Goal: Task Accomplishment & Management: Manage account settings

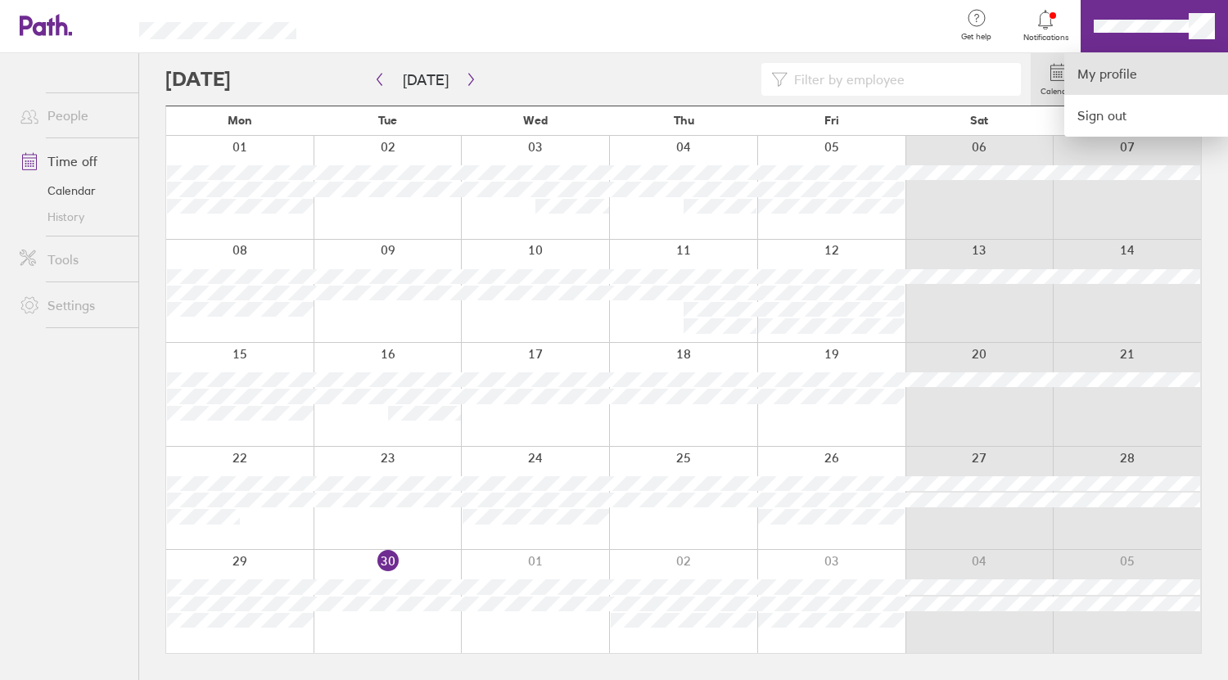
click at [1121, 83] on link "My profile" at bounding box center [1146, 74] width 164 height 42
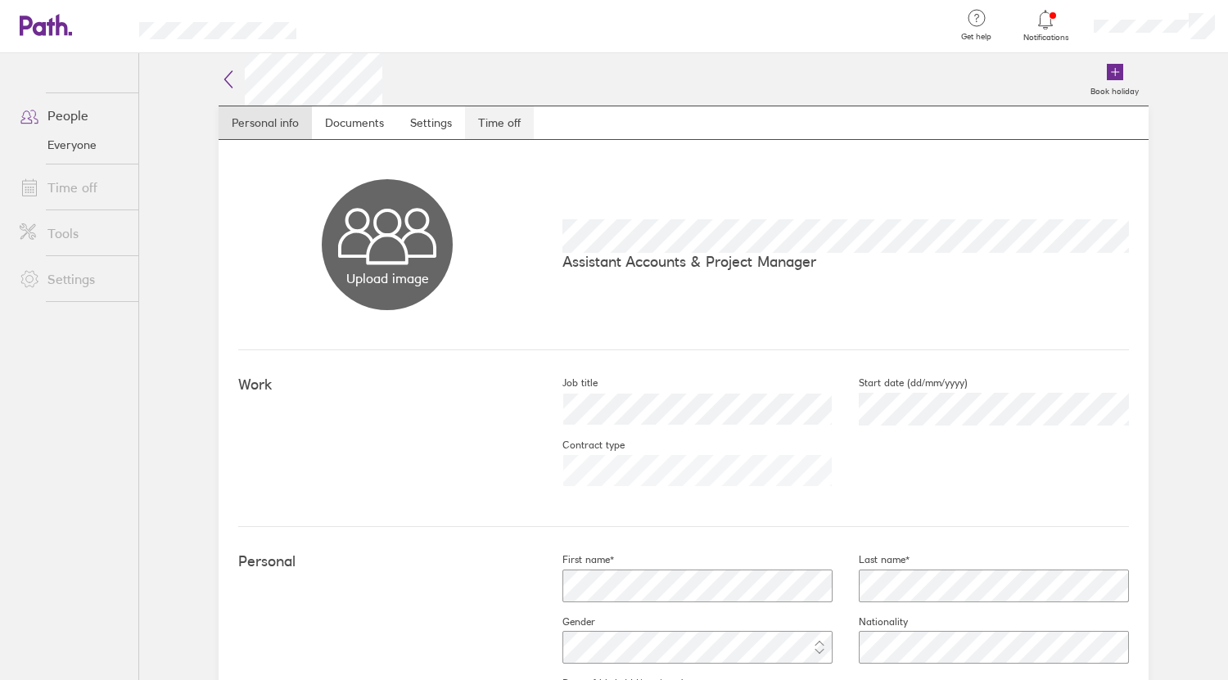
click at [488, 126] on link "Time off" at bounding box center [499, 122] width 69 height 33
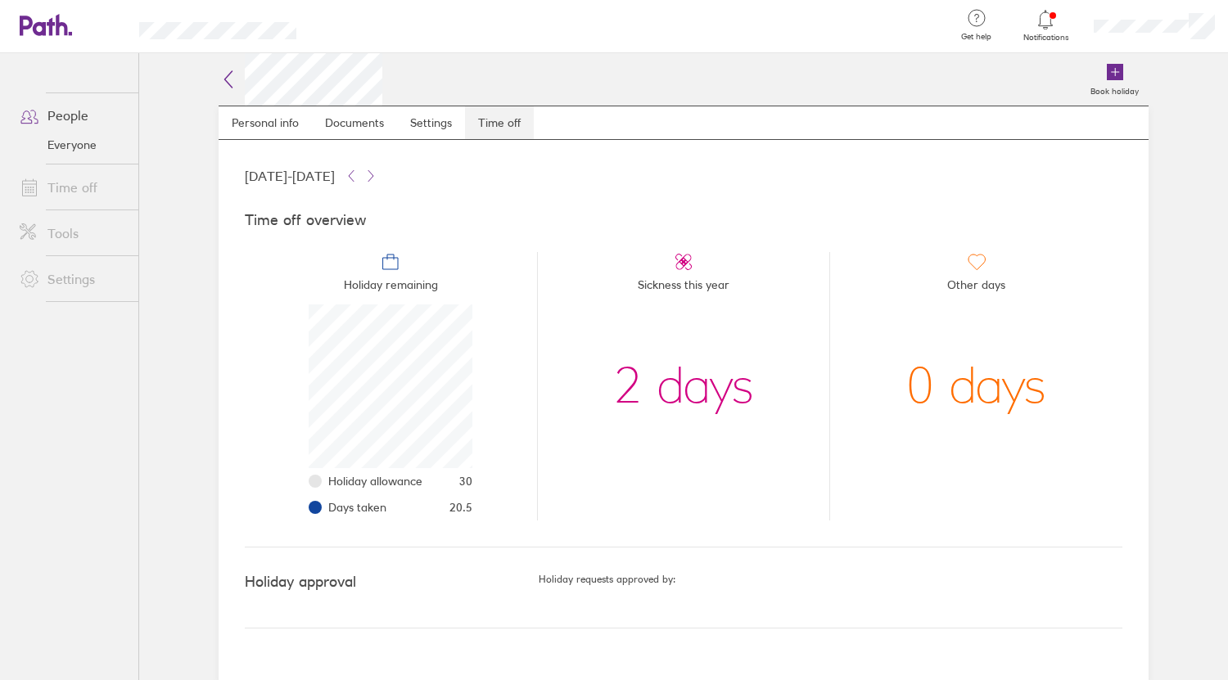
scroll to position [164, 164]
click at [69, 173] on link "Time off" at bounding box center [73, 187] width 132 height 33
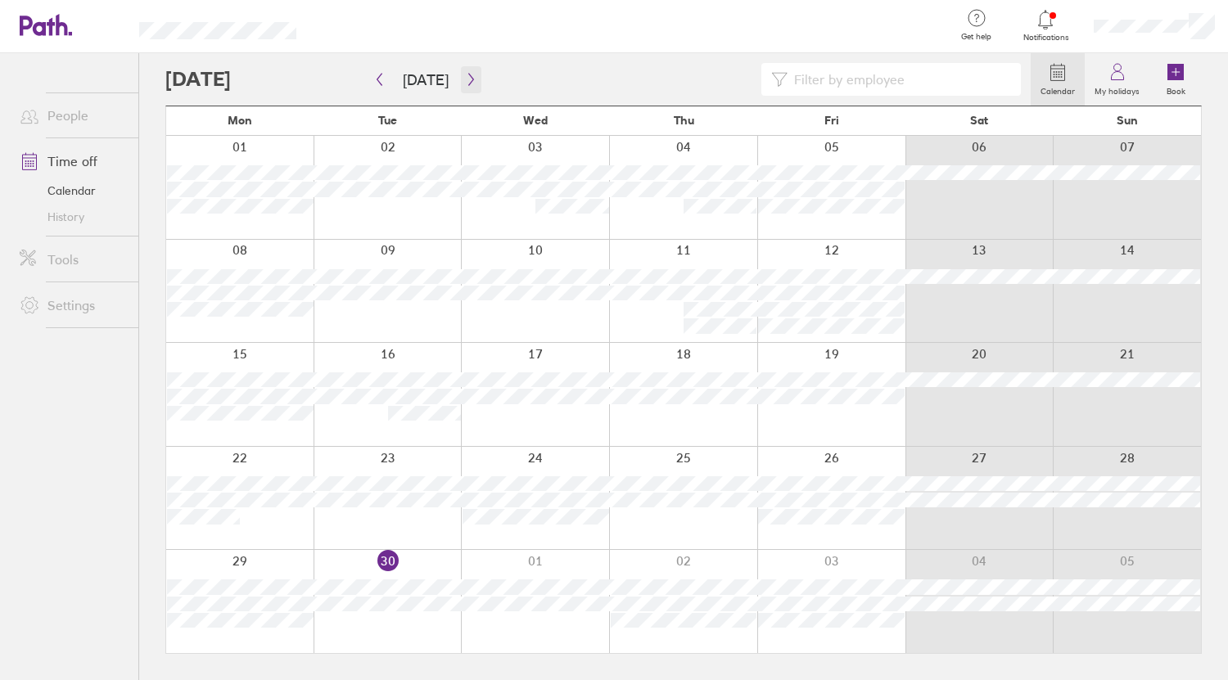
click at [466, 83] on icon "button" at bounding box center [471, 79] width 12 height 13
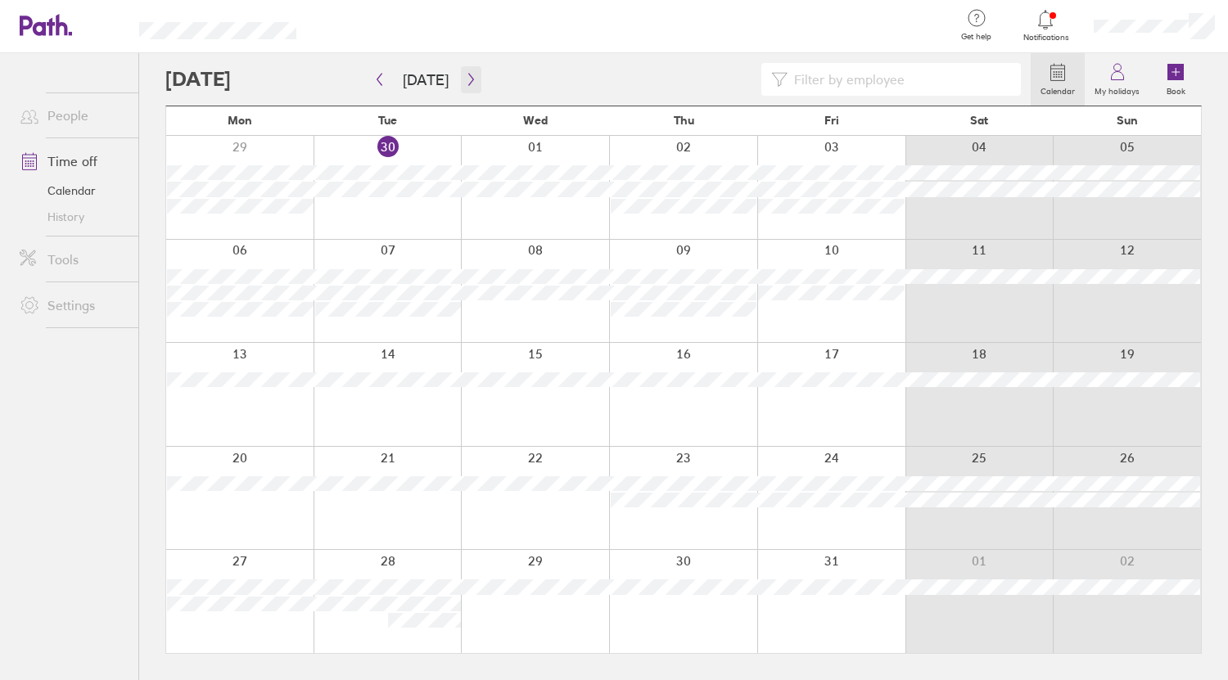
click at [465, 79] on icon "button" at bounding box center [471, 79] width 12 height 13
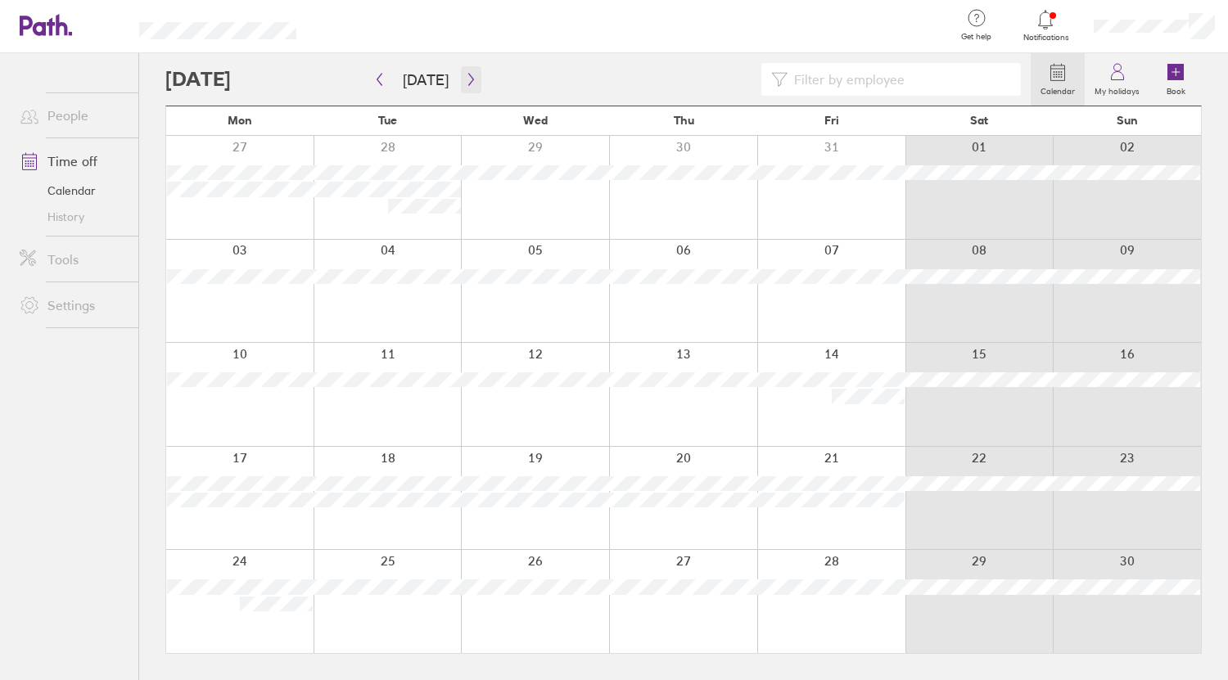
click at [468, 80] on icon "button" at bounding box center [471, 79] width 12 height 13
